Goal: Check status: Check status

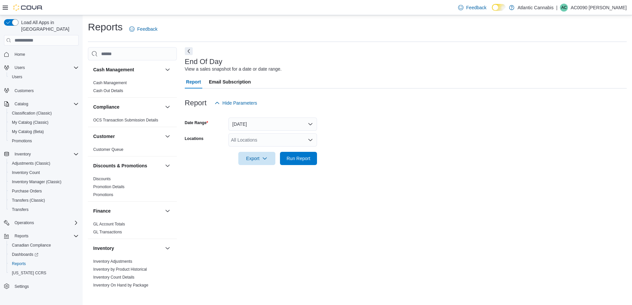
click at [290, 143] on div "All Locations" at bounding box center [272, 139] width 89 height 13
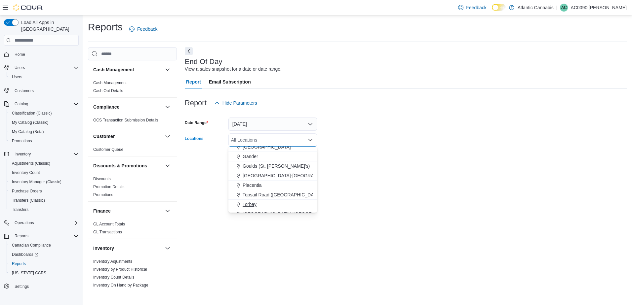
click at [262, 201] on button "Torbay" at bounding box center [272, 205] width 89 height 10
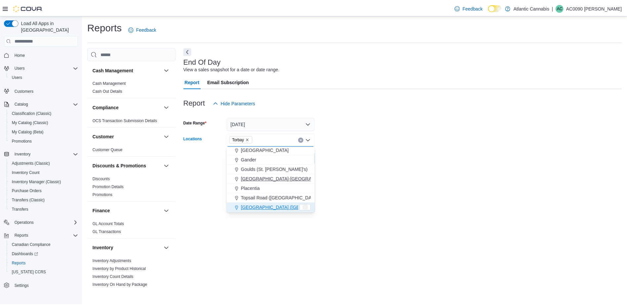
scroll to position [30, 0]
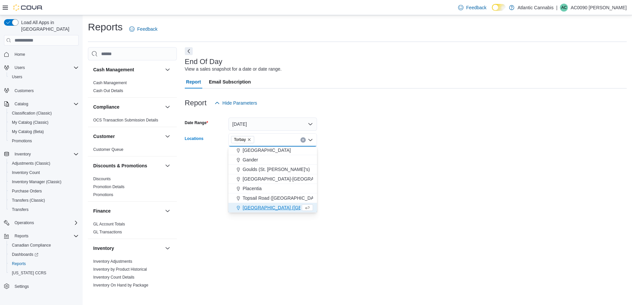
click at [338, 169] on div at bounding box center [406, 169] width 442 height 8
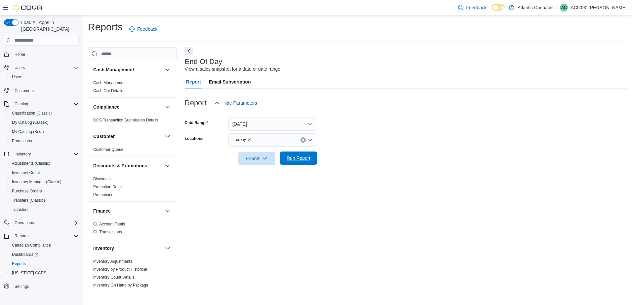
click at [289, 161] on span "Run Report" at bounding box center [298, 158] width 24 height 7
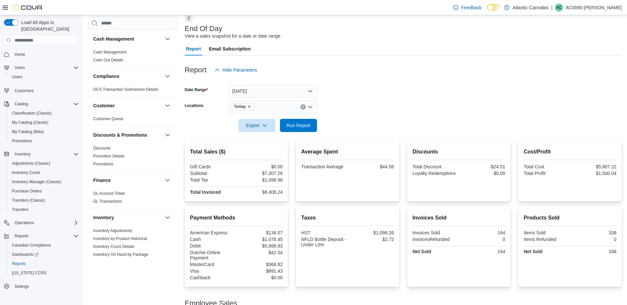
scroll to position [66, 0]
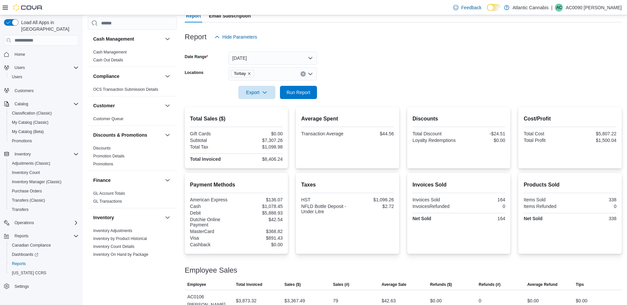
click at [293, 172] on div "Total Sales ($) Gift Cards $0.00 Subtotal $7,307.26 Total Tax $1,098.98 Total I…" at bounding box center [403, 241] width 437 height 269
drag, startPoint x: 293, startPoint y: 172, endPoint x: 341, endPoint y: 86, distance: 98.8
click at [337, 87] on form "Date Range [DATE] Locations Torbay Export Run Report" at bounding box center [403, 72] width 437 height 56
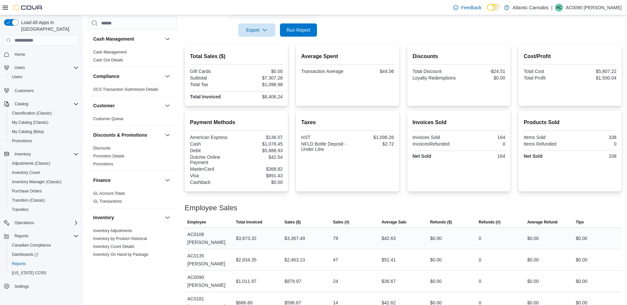
scroll to position [134, 0]
